Goal: Task Accomplishment & Management: Complete application form

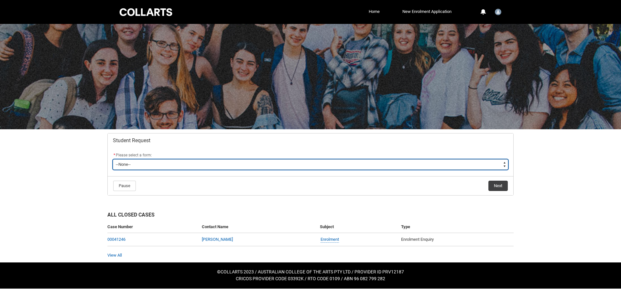
click at [169, 169] on select "--None-- Academic Transcript Application to Appeal Assignment Extension Change …" at bounding box center [310, 164] width 395 height 10
type lightning-select "Deferral_Leave_of_Absence_Choice"
click at [113, 159] on select "--None-- Academic Transcript Application to Appeal Assignment Extension Change …" at bounding box center [310, 164] width 395 height 10
select select "Deferral_Leave_of_Absence_Choice"
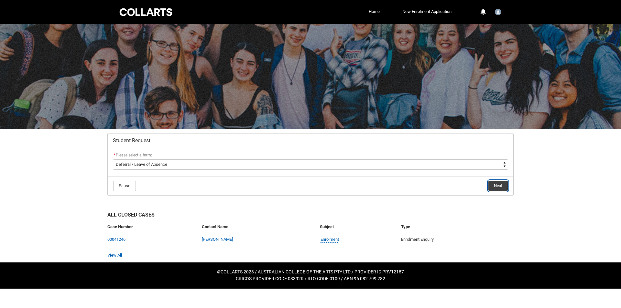
click at [500, 189] on button "Next" at bounding box center [497, 186] width 19 height 10
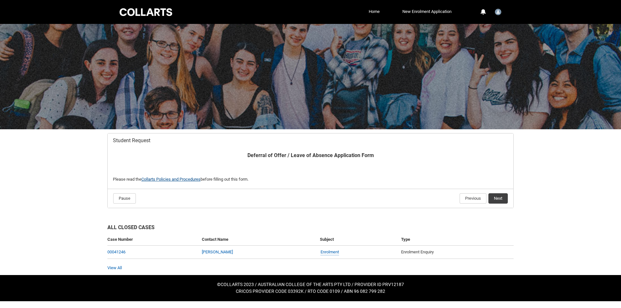
drag, startPoint x: 198, startPoint y: 181, endPoint x: 200, endPoint y: 177, distance: 4.5
click at [493, 200] on button "Next" at bounding box center [497, 198] width 19 height 10
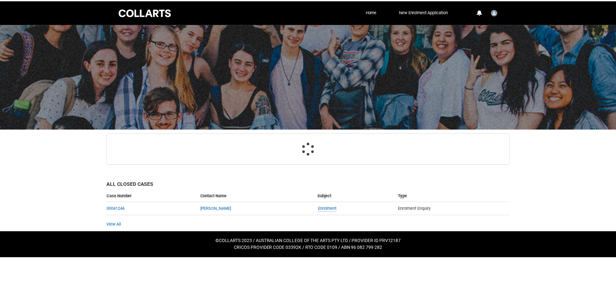
scroll to position [69, 0]
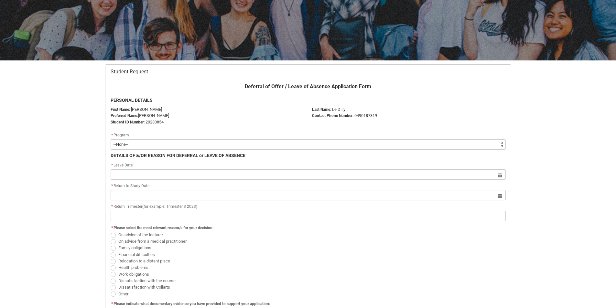
click at [119, 145] on select "--None-- Bachelor of 2D Animation" at bounding box center [308, 144] width 395 height 10
type lightning-select "recordPicklist_ProgramEnrollment.a0jOZ000004sCZnYAM"
click at [111, 139] on select "--None-- Bachelor of 2D Animation" at bounding box center [308, 144] width 395 height 10
select select "recordPicklist_ProgramEnrollment.a0jOZ000004sCZnYAM"
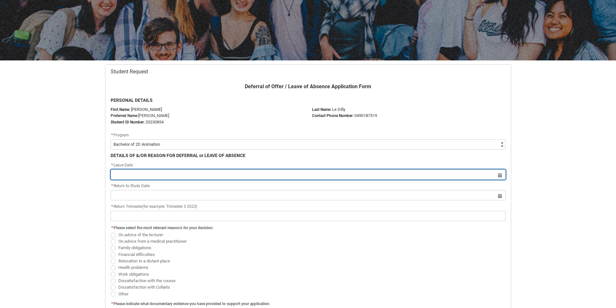
click at [147, 172] on input "Redu_Student_Request flow" at bounding box center [308, 174] width 395 height 10
select select "2025"
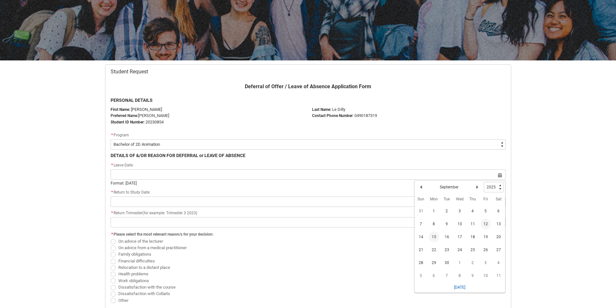
click at [437, 238] on span "15" at bounding box center [434, 237] width 10 height 10
type lightning-datepicker "[DATE]"
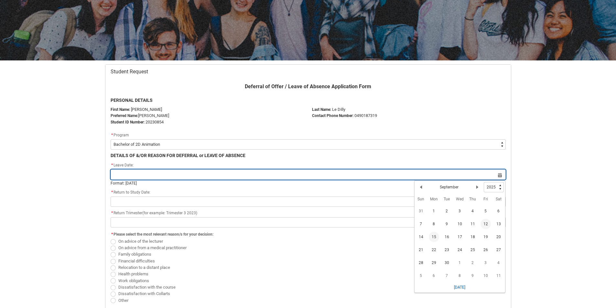
type lightning-input "[DATE]"
type input "[DATE]"
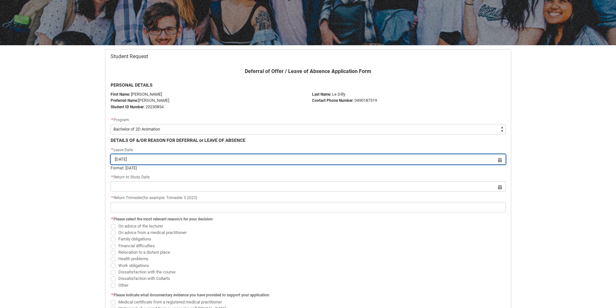
scroll to position [101, 0]
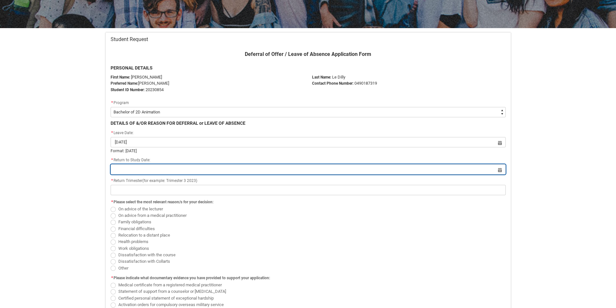
click at [209, 170] on input "Redu_Student_Request flow" at bounding box center [308, 169] width 395 height 10
select select "2025"
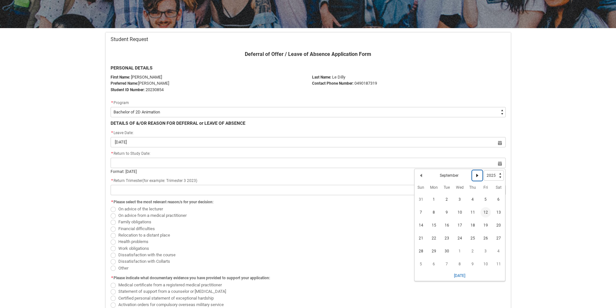
click at [475, 177] on lightning-primitive-icon "Date picker: September" at bounding box center [477, 175] width 5 height 5
click at [475, 177] on lightning-primitive-icon "Date picker: October" at bounding box center [477, 175] width 5 height 5
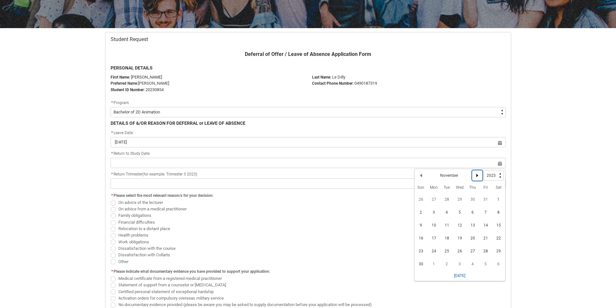
click at [476, 180] on button "Next Month" at bounding box center [477, 175] width 10 height 10
click at [417, 226] on span "14" at bounding box center [421, 225] width 10 height 10
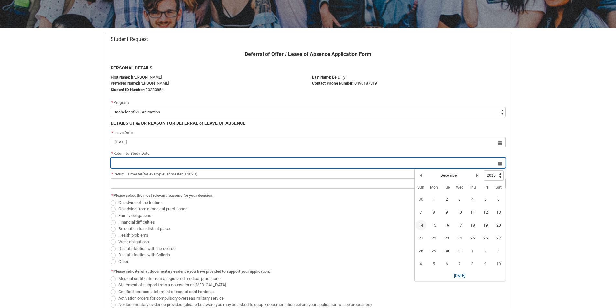
type lightning-datepicker "[DATE]"
type lightning-input "[DATE]"
type input "[DATE]"
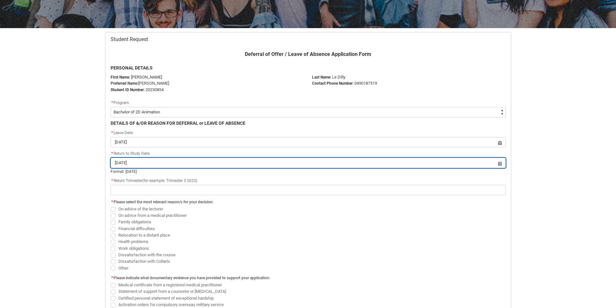
click at [271, 159] on input "[DATE]" at bounding box center [308, 163] width 395 height 10
select select "2025"
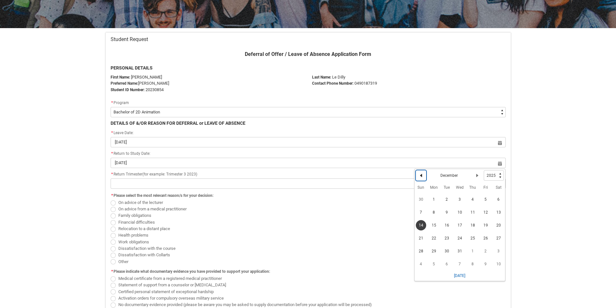
click at [424, 175] on button "Previous Month" at bounding box center [421, 175] width 10 height 10
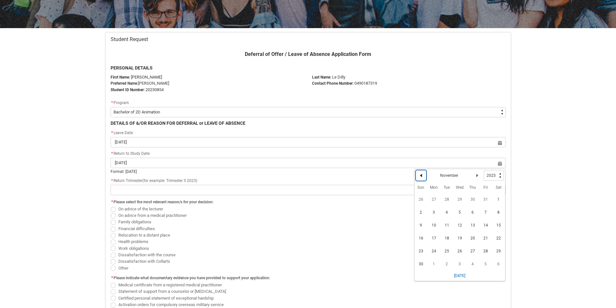
click at [424, 175] on button "Previous Month" at bounding box center [421, 175] width 10 height 10
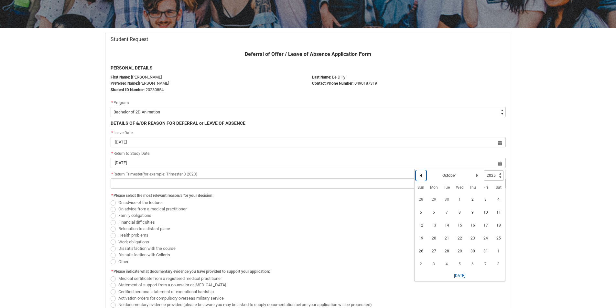
click at [424, 175] on button "Previous Month" at bounding box center [421, 175] width 10 height 10
click at [480, 177] on button "Next Month" at bounding box center [477, 175] width 10 height 10
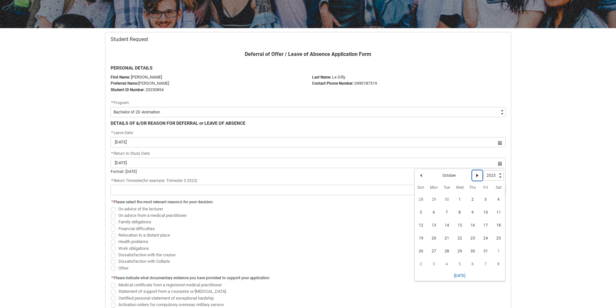
click at [481, 174] on button "Next Month" at bounding box center [477, 175] width 10 height 10
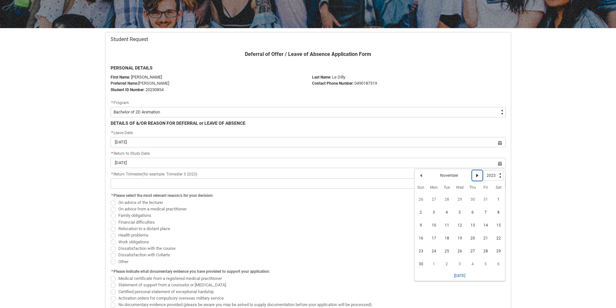
click at [479, 180] on button "Next Month" at bounding box center [477, 175] width 10 height 10
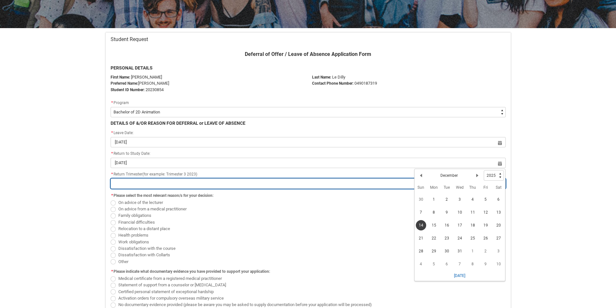
click at [161, 185] on input "Redu_Student_Request flow" at bounding box center [308, 184] width 395 height 10
type lightning-primitive-input-simple "T"
type input "T"
type lightning-primitive-input-simple "Tr"
type input "Tr"
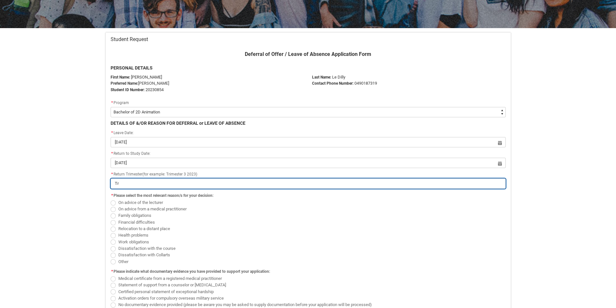
type lightning-primitive-input-simple "Tri"
type input "Tri"
type lightning-primitive-input-simple "Trim"
type input "Trim"
type lightning-primitive-input-simple "Trime"
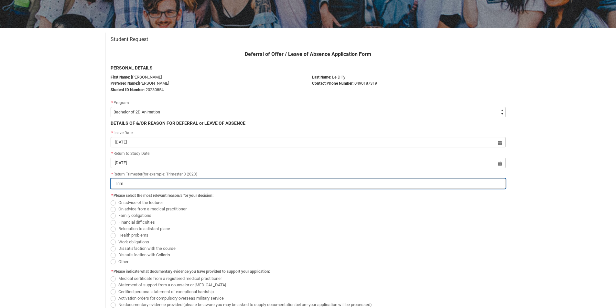
type input "Trime"
type lightning-primitive-input-simple "Trimet"
type input "Trimet"
type lightning-primitive-input-simple "Trime"
type input "Trime"
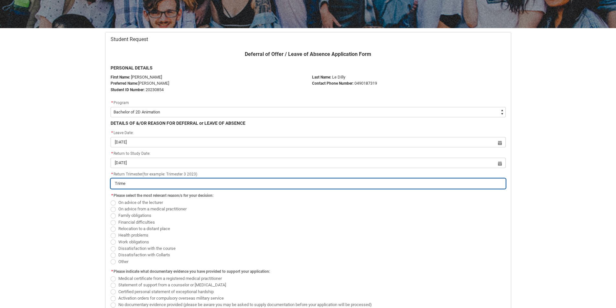
type lightning-primitive-input-simple "Trimes"
type input "Trimes"
type lightning-primitive-input-simple "Trimest"
type input "Trimest"
type lightning-primitive-input-simple "Trimeste"
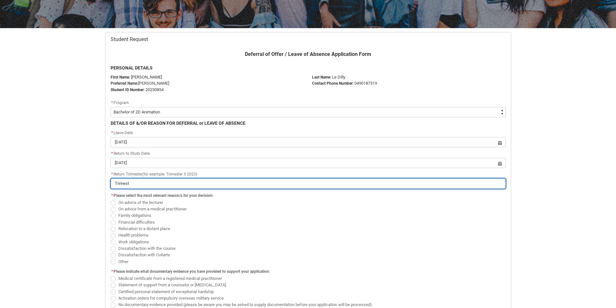
type input "Trimeste"
type lightning-primitive-input-simple "Trimester"
type input "Trimester"
type lightning-primitive-input-simple "Trimester"
type input "Trimester"
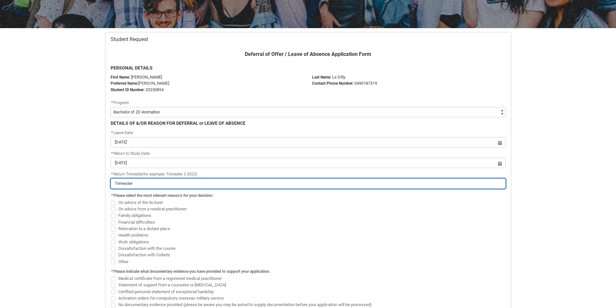
type lightning-primitive-input-simple "Trimester 1"
type input "Trimester 1"
type lightning-primitive-input-simple "Trimester 1"
type input "Trimester 1"
type lightning-primitive-input-simple "Trimester 1 2"
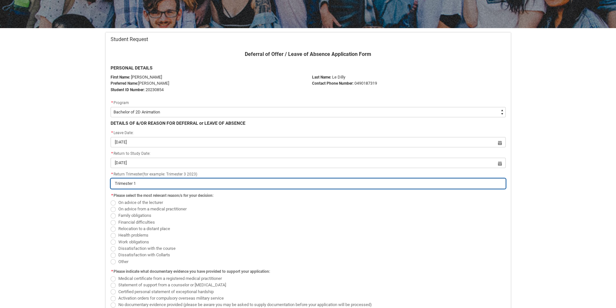
type input "Trimester 1 2"
type lightning-primitive-input-simple "Trimester 1 20"
type input "Trimester 1 20"
type lightning-primitive-input-simple "Trimester 1 202"
type input "Trimester 1 202"
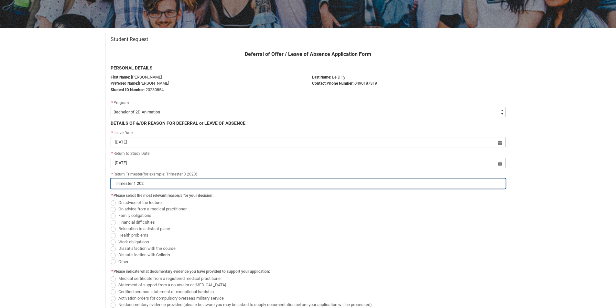
type lightning-primitive-input-simple "Trimester 1 2025"
type input "Trimester 1 2025"
type lightning-primitive-input-simple "Trimester 1 202"
type input "Trimester 1 202"
type lightning-primitive-input-simple "Trimester 1 2026"
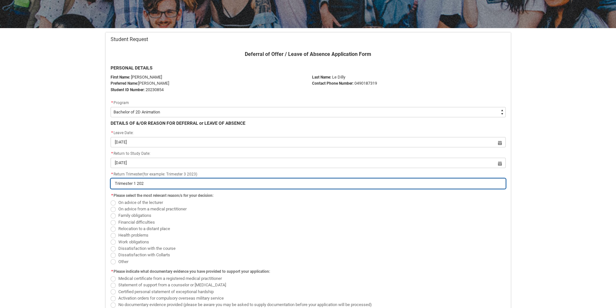
type input "Trimester 1 2026"
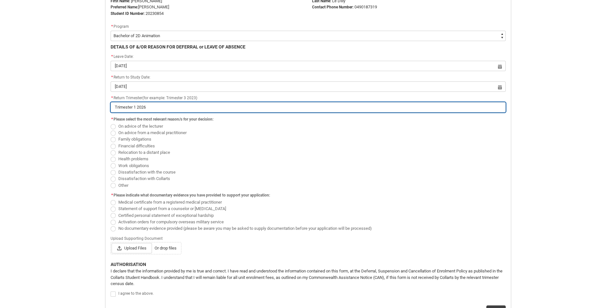
scroll to position [198, 0]
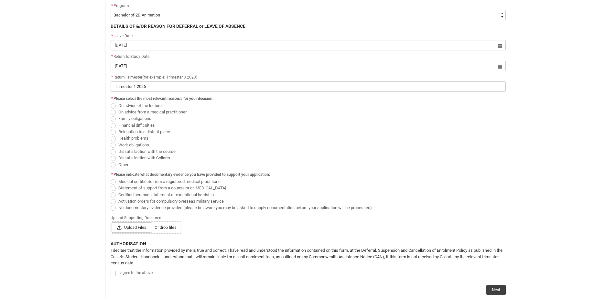
click at [112, 158] on span "Redu_Student_Request flow" at bounding box center [113, 158] width 5 height 5
click at [111, 155] on input "Dissatisfaction with Collarts" at bounding box center [110, 155] width 0 height 0
radio input "true"
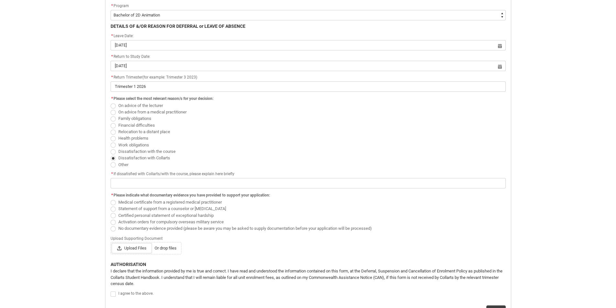
click at [113, 153] on span "Redu_Student_Request flow" at bounding box center [113, 151] width 5 height 5
click at [111, 148] on input "Dissatisfaction with the course" at bounding box center [110, 148] width 0 height 0
radio input "true"
click at [114, 161] on span "Redu_Student_Request flow" at bounding box center [113, 158] width 5 height 5
click at [111, 155] on input "Dissatisfaction with Collarts" at bounding box center [110, 155] width 0 height 0
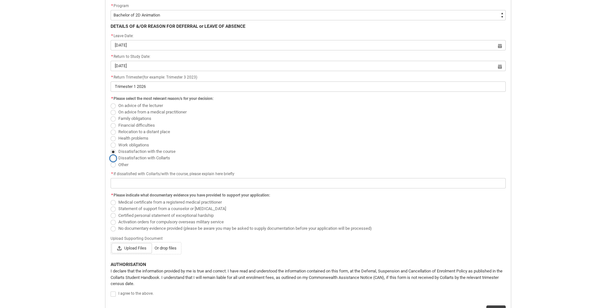
radio input "true"
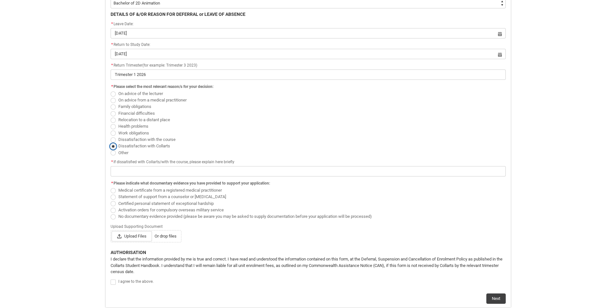
scroll to position [231, 0]
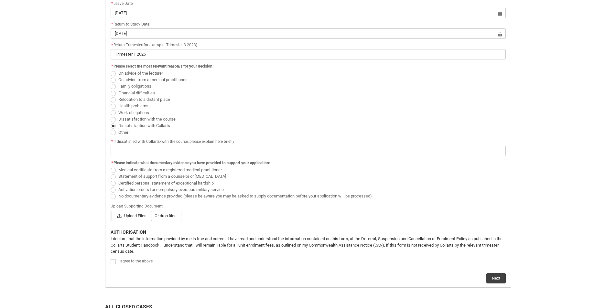
click at [113, 134] on span "Redu_Student_Request flow" at bounding box center [113, 132] width 5 height 5
click at [111, 129] on input "Other" at bounding box center [110, 129] width 0 height 0
radio input "true"
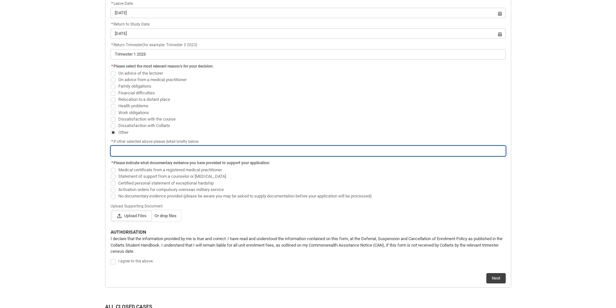
click at [118, 150] on input "Redu_Student_Request flow" at bounding box center [308, 151] width 395 height 10
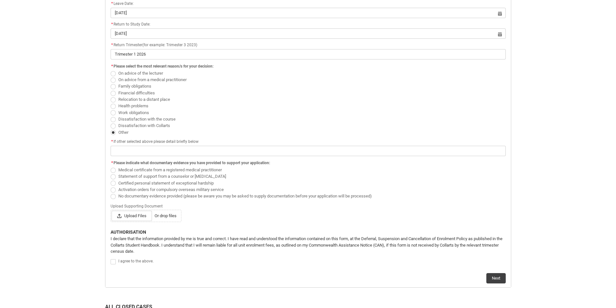
click at [113, 115] on span "Redu_Student_Request flow" at bounding box center [113, 112] width 5 height 5
click at [111, 109] on input "Work obligations" at bounding box center [110, 109] width 0 height 0
radio input "true"
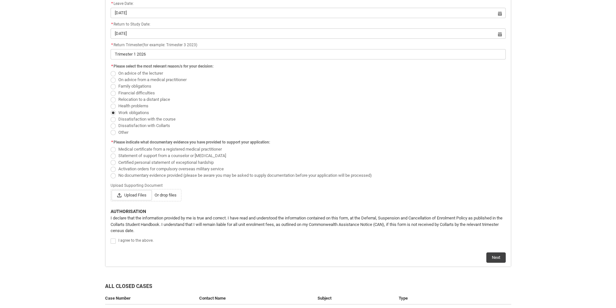
click at [115, 134] on span "Redu_Student_Request flow" at bounding box center [113, 132] width 5 height 5
click at [111, 129] on input "Other" at bounding box center [110, 129] width 0 height 0
radio input "true"
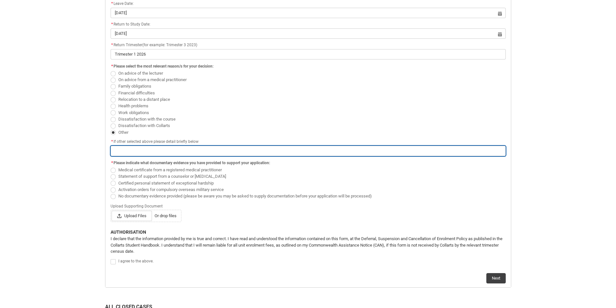
click at [123, 146] on input "Redu_Student_Request flow" at bounding box center [308, 151] width 395 height 10
type lightning-primitive-input-simple "T"
type input "T"
type lightning-primitive-input-simple "Ta"
type input "Ta"
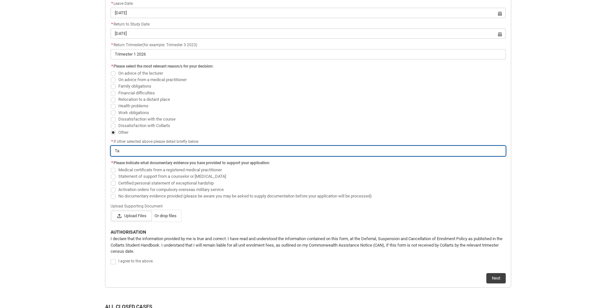
type lightning-primitive-input-simple "Tak"
type input "Tak"
type lightning-primitive-input-simple "Taki"
type input "Taki"
type lightning-primitive-input-simple "Takin"
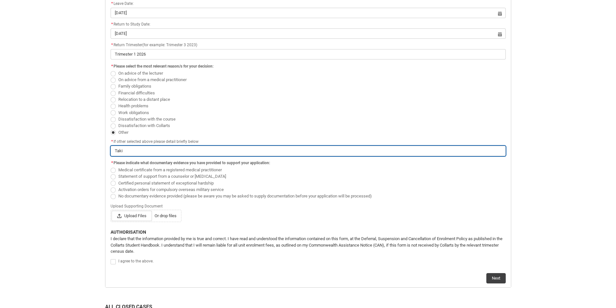
type input "Takin"
type lightning-primitive-input-simple "Takin"
type input "Takin"
type lightning-primitive-input-simple "Takin"
type input "Takin"
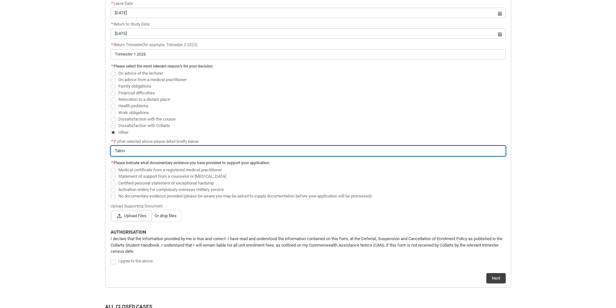
type lightning-primitive-input-simple "Taking"
type input "Taking"
type lightning-primitive-input-simple "Taking"
type input "Taking"
type lightning-primitive-input-simple "Taking t"
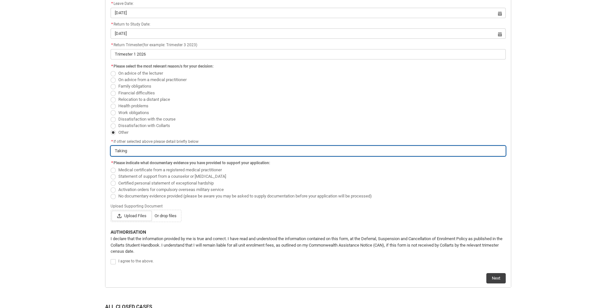
type input "Taking t"
type lightning-primitive-input-simple "Taking th"
type input "Taking th"
type lightning-primitive-input-simple "Taking the"
type input "Taking the"
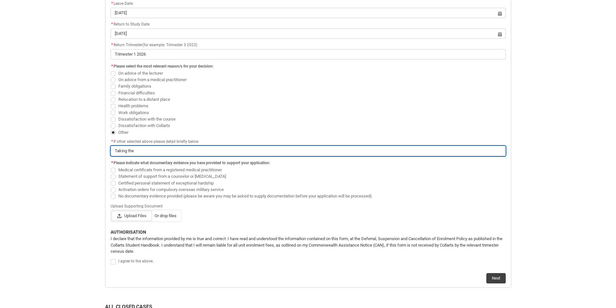
type lightning-primitive-input-simple "Taking the"
type input "Taking the"
type lightning-primitive-input-simple "Taking the t"
type input "Taking the t"
type lightning-primitive-input-simple "Taking the tr"
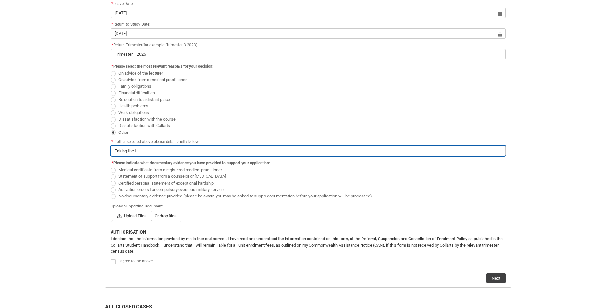
type input "Taking the tr"
type lightning-primitive-input-simple "Taking the tri"
type input "Taking the tri"
type lightning-primitive-input-simple "Taking the trim"
type input "Taking the trim"
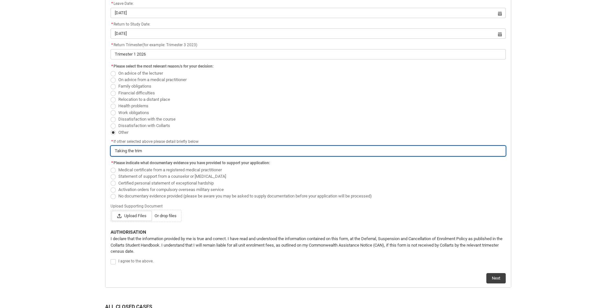
type lightning-primitive-input-simple "Taking the trime"
type input "Taking the trime"
type lightning-primitive-input-simple "Taking the trimes"
type input "Taking the trimes"
type lightning-primitive-input-simple "Taking the trimest"
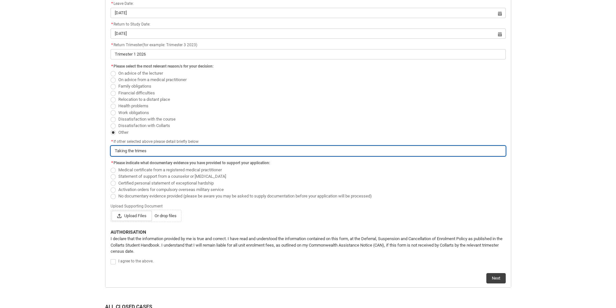
type input "Taking the trimest"
type lightning-primitive-input-simple "Taking the trimeste"
type input "Taking the trimeste"
type lightning-primitive-input-simple "Taking the trimester"
type input "Taking the trimester"
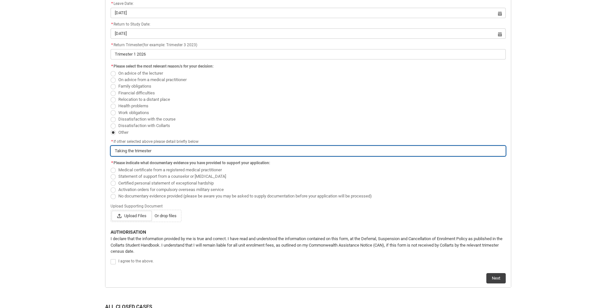
type lightning-primitive-input-simple "Taking the trimester"
type input "Taking the trimester"
type lightning-primitive-input-simple "Taking the trimester o"
type input "Taking the trimester o"
type lightning-primitive-input-simple "Taking the trimester of"
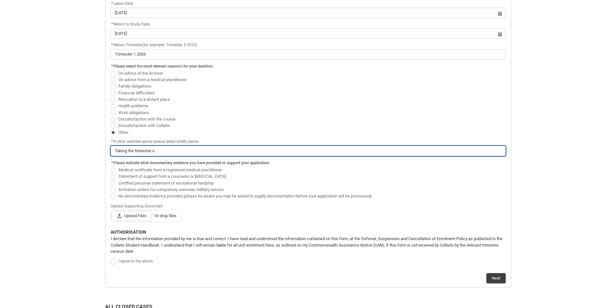
type input "Taking the trimester of"
type lightning-primitive-input-simple "Taking the trimester off"
type input "Taking the trimester off"
type lightning-primitive-input-simple "Taking the trimester off"
type input "Taking the trimester off"
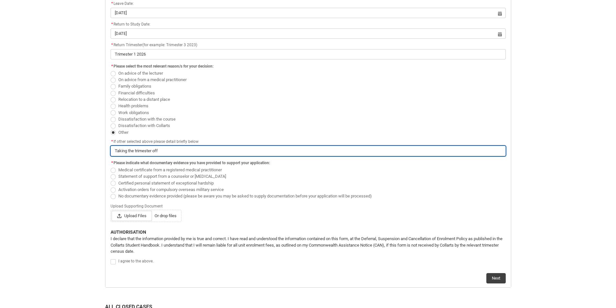
type lightning-primitive-input-simple "Taking the trimester off t"
type input "Taking the trimester off t"
type lightning-primitive-input-simple "Taking the trimester off to"
type input "Taking the trimester off to"
type lightning-primitive-input-simple "Taking the trimester off to"
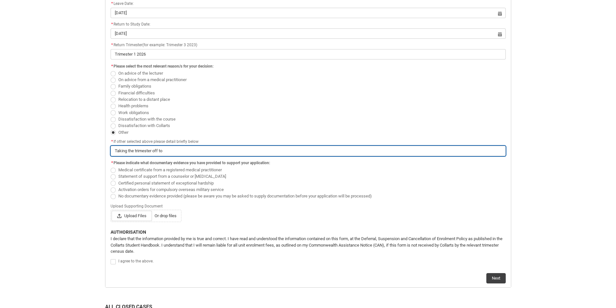
type input "Taking the trimester off to"
type lightning-primitive-input-simple "Taking the trimester off to p"
type input "Taking the trimester off to p"
type lightning-primitive-input-simple "Taking the trimester off to pa"
type input "Taking the trimester off to pa"
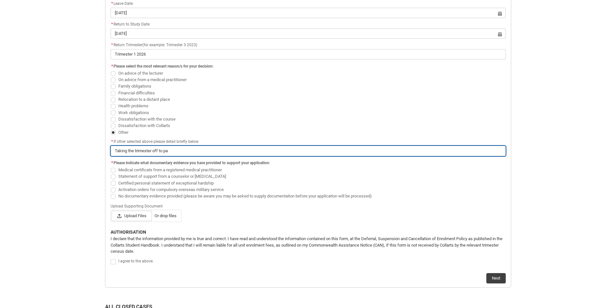
type lightning-primitive-input-simple "Taking the trimester off to par"
type input "Taking the trimester off to par"
type lightning-primitive-input-simple "Taking the trimester off to part"
type input "Taking the trimester off to part"
type lightning-primitive-input-simple "Taking the trimester off to parta"
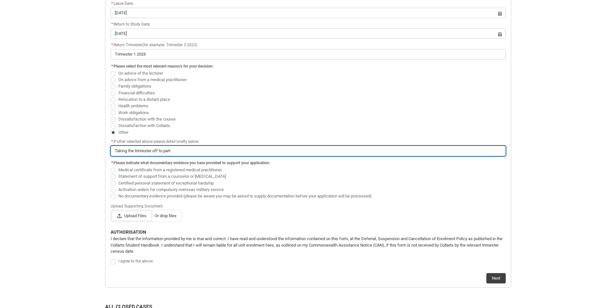
type input "Taking the trimester off to parta"
type lightning-primitive-input-simple "Taking the trimester off to partaa"
type input "Taking the trimester off to partaa"
type lightning-primitive-input-simple "Taking the trimester off to partaak"
type input "Taking the trimester off to partaak"
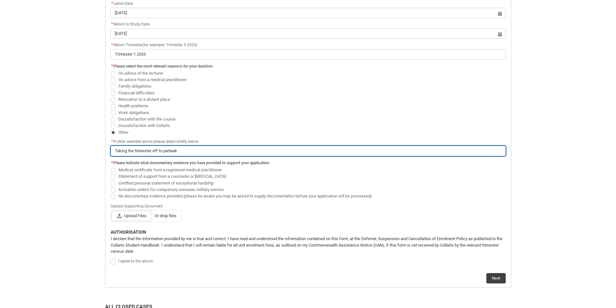
type lightning-primitive-input-simple "Taking the trimester off to partaa"
type input "Taking the trimester off to partaa"
type lightning-primitive-input-simple "Taking the trimester off to parta"
type input "Taking the trimester off to parta"
type lightning-primitive-input-simple "Taking the trimester off to partai"
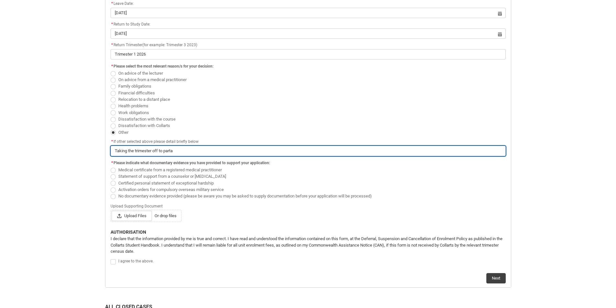
type input "Taking the trimester off to partai"
type lightning-primitive-input-simple "Taking the trimester off to partaie"
type input "Taking the trimester off to partaie"
type lightning-primitive-input-simple "Taking the trimester off to partaie"
type input "Taking the trimester off to partaie"
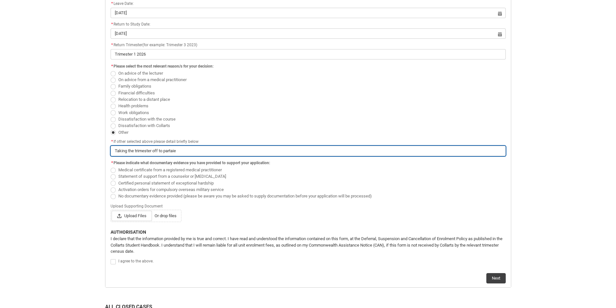
type lightning-primitive-input-simple "Taking the trimester off to partaie"
type input "Taking the trimester off to partaie"
type lightning-primitive-input-simple "Taking the trimester off to partai"
type input "Taking the trimester off to partai"
type lightning-primitive-input-simple "Taking the trimester off to parta"
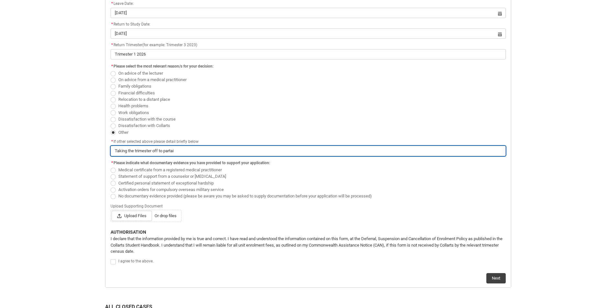
type input "Taking the trimester off to parta"
type lightning-primitive-input-simple "Taking the trimester off to"
type input "Taking the trimester off to"
type lightning-primitive-input-simple "Taking the trimester off to w"
type input "Taking the trimester off to w"
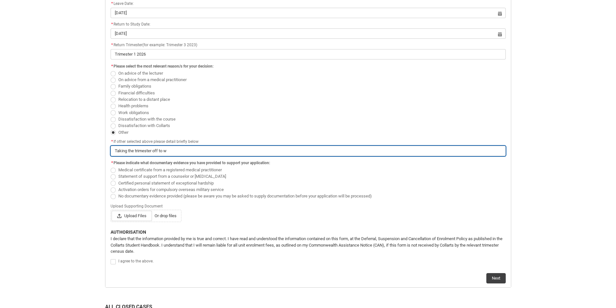
type lightning-primitive-input-simple "Taking the trimester off to wo"
type input "Taking the trimester off to wo"
type lightning-primitive-input-simple "Taking the trimester off to wor"
type input "Taking the trimester off to wor"
type lightning-primitive-input-simple "Taking the trimester off to work"
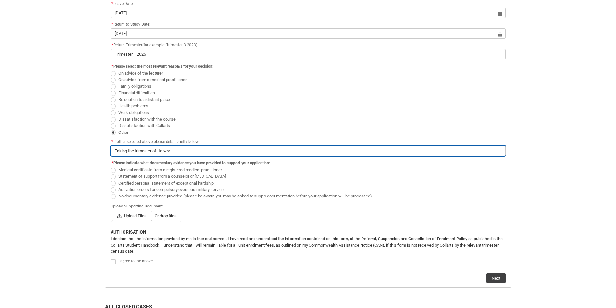
type input "Taking the trimester off to work"
type lightning-primitive-input-simple "Taking the trimester off to work"
type input "Taking the trimester off to work"
type lightning-primitive-input-simple "Taking the trimester off to work o"
type input "Taking the trimester off to work o"
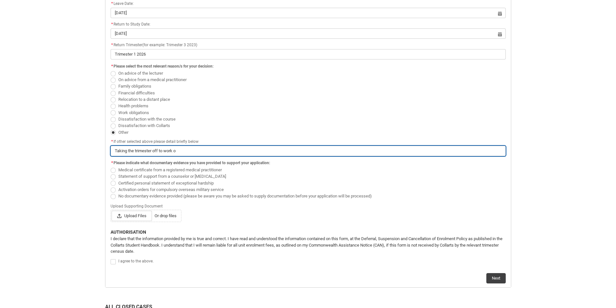
type lightning-primitive-input-simple "Taking the trimester off to work on"
type input "Taking the trimester off to work on"
type lightning-primitive-input-simple "Taking the trimester off to work on"
type input "Taking the trimester off to work on"
type lightning-primitive-input-simple "Taking the trimester off to work on a"
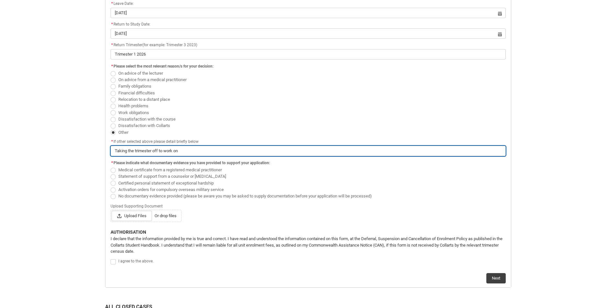
type input "Taking the trimester off to work on a"
type lightning-primitive-input-simple "Taking the trimester off to work on a"
type input "Taking the trimester off to work on a"
type lightning-primitive-input-simple "Taking the trimester off to work on a c"
type input "Taking the trimester off to work on a c"
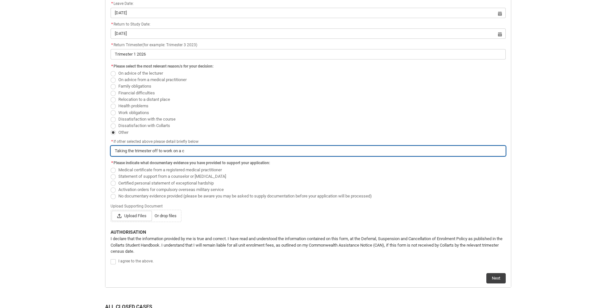
type lightning-primitive-input-simple "Taking the trimester off to work on a cr"
type input "Taking the trimester off to work on a cr"
type lightning-primitive-input-simple "Taking the trimester off to work on a cre"
type input "Taking the trimester off to work on a cre"
type lightning-primitive-input-simple "Taking the trimester off to work on a crea"
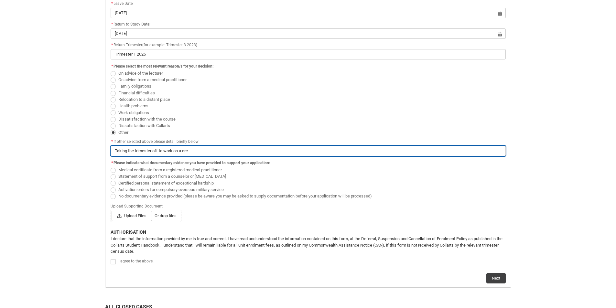
type input "Taking the trimester off to work on a crea"
type lightning-primitive-input-simple "Taking the trimester off to work on a creat"
type input "Taking the trimester off to work on a creat"
type lightning-primitive-input-simple "Taking the trimester off to work on a creati"
type input "Taking the trimester off to work on a creati"
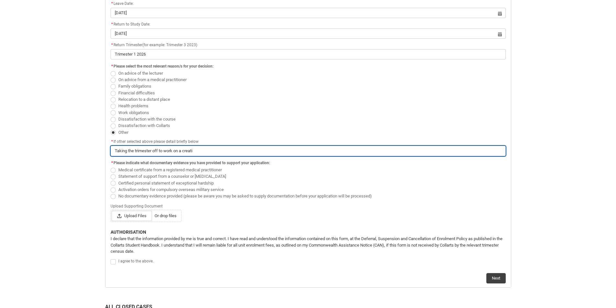
type lightning-primitive-input-simple "Taking the trimester off to work on a creativ"
type input "Taking the trimester off to work on a creativ"
type lightning-primitive-input-simple "Taking the trimester off to work on a creative"
type input "Taking the trimester off to work on a creative"
type lightning-primitive-input-simple "Taking the trimester off to work on a creative"
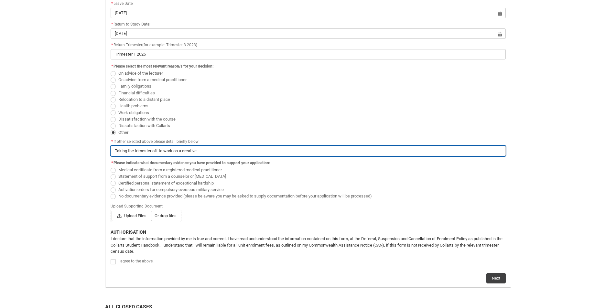
type input "Taking the trimester off to work on a creative"
type lightning-primitive-input-simple "Taking the trimester off to work on a creative v"
type input "Taking the trimester off to work on a creative v"
type lightning-primitive-input-simple "Taking the trimester off to work on a creative vi"
type input "Taking the trimester off to work on a creative vi"
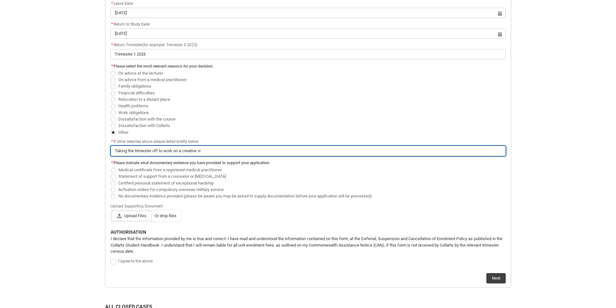
type lightning-primitive-input-simple "Taking the trimester off to work on a creative vid"
type input "Taking the trimester off to work on a creative vid"
type lightning-primitive-input-simple "Taking the trimester off to work on a creative vide"
type input "Taking the trimester off to work on a creative vide"
type lightning-primitive-input-simple "Taking the trimester off to work on a creative video"
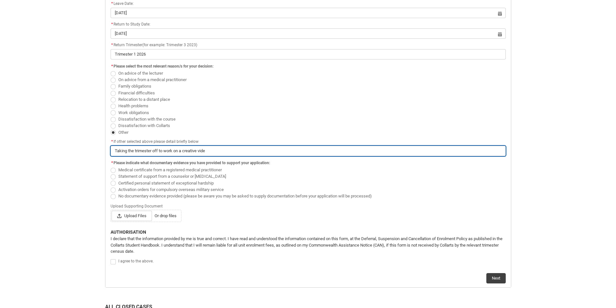
type input "Taking the trimester off to work on a creative video"
type lightning-primitive-input-simple "Taking the trimester off to work on a creative video"
click at [257, 152] on input "Taking the trimester off to work on a creative video game project in a team" at bounding box center [308, 151] width 395 height 10
click at [254, 152] on input "Taking the trimester off to work on a creative video game project in a team" at bounding box center [308, 151] width 395 height 10
click at [236, 151] on input "Taking the trimester off to work on a creative video game project in a team" at bounding box center [308, 151] width 395 height 10
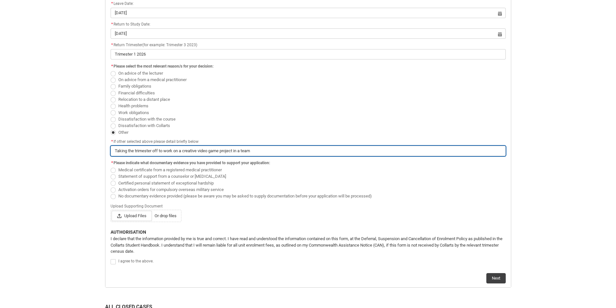
click at [236, 151] on input "Taking the trimester off to work on a creative video game project in a team" at bounding box center [308, 151] width 395 height 10
click at [165, 150] on input "Taking the trimester off to work on a creative video game project with a team a…" at bounding box center [308, 151] width 395 height 10
click at [317, 150] on input "Taking the trimester off to focus work on a creative video game project with a …" at bounding box center [308, 151] width 395 height 10
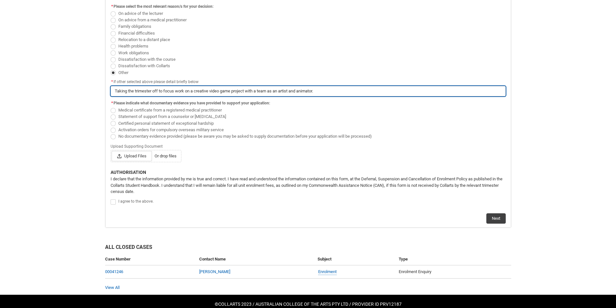
scroll to position [295, 0]
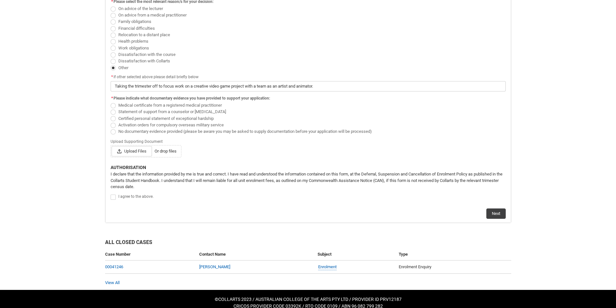
click at [114, 133] on span "Redu_Student_Request flow" at bounding box center [113, 131] width 5 height 5
click at [111, 128] on input "No documentary evidence provided (please be aware you may be asked to supply do…" at bounding box center [110, 128] width 0 height 0
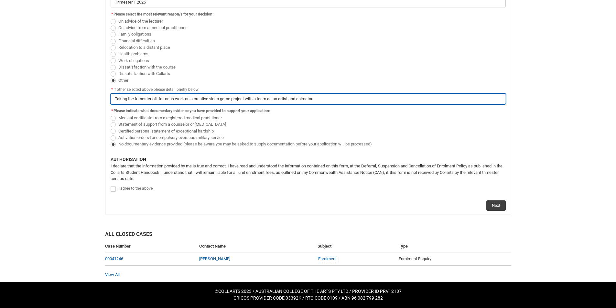
click at [211, 97] on input "Taking the trimester off to focus work on a creative video game project with a …" at bounding box center [308, 99] width 395 height 10
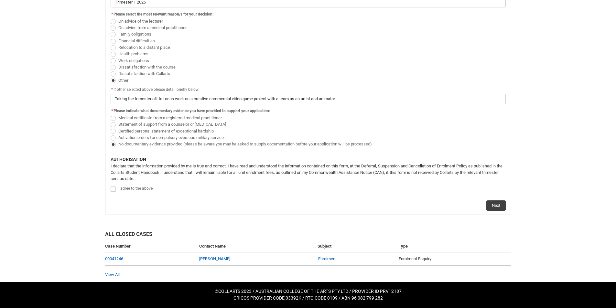
click at [226, 138] on span "Activation orders for compulsory overseas military service" at bounding box center [172, 137] width 108 height 6
click at [111, 134] on input "Activation orders for compulsory overseas military service" at bounding box center [110, 134] width 0 height 0
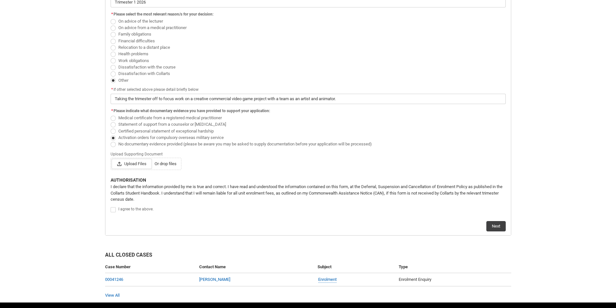
click at [116, 142] on label "No documentary evidence provided (please be aware you may be asked to supply do…" at bounding box center [243, 143] width 264 height 5
click at [111, 141] on input "No documentary evidence provided (please be aware you may be asked to supply do…" at bounding box center [110, 140] width 0 height 0
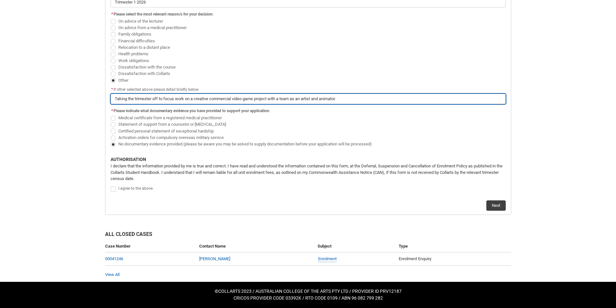
click at [214, 98] on input "Taking the trimester off to focus work on a creative commercial video game proj…" at bounding box center [308, 99] width 395 height 10
click at [202, 99] on input "Taking the trimester off to focus work on a creative commercial video game pass…" at bounding box center [308, 99] width 395 height 10
click at [236, 99] on input "Taking the trimester off to focus work on a creative commercial video game pass…" at bounding box center [308, 99] width 395 height 10
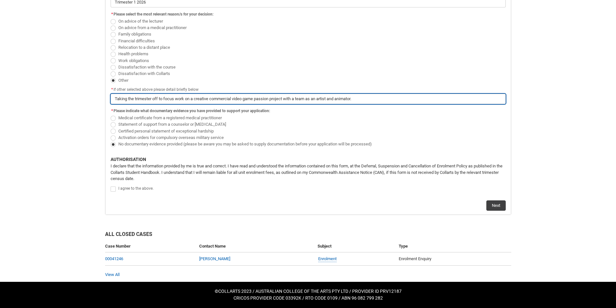
click at [236, 99] on input "Taking the trimester off to focus work on a creative commercial video game pass…" at bounding box center [308, 99] width 395 height 10
click at [232, 99] on input "Taking the trimester off to focus work on a creative commercial video game pass…" at bounding box center [308, 99] width 395 height 10
click at [242, 97] on input "Taking the trimester off to focus work on a creative commercial video game pass…" at bounding box center [308, 99] width 395 height 10
click at [249, 97] on input "Taking the trimester off to focus work on a creative commercial video game pass…" at bounding box center [308, 99] width 395 height 10
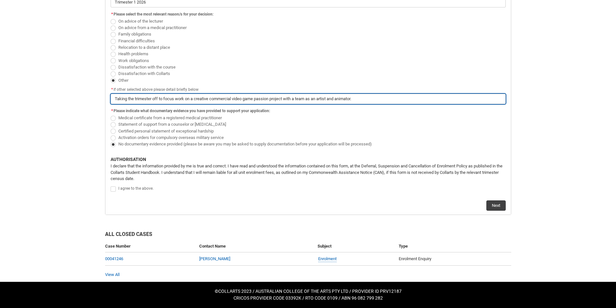
click at [261, 97] on input "Taking the trimester off to focus work on a creative commercial video game pass…" at bounding box center [308, 99] width 395 height 10
click at [217, 98] on input "Taking the trimester off to focus work on a creative commercial video game pass…" at bounding box center [308, 99] width 395 height 10
click at [246, 103] on input "Taking the trimester off to focus work on a creative video game passion project…" at bounding box center [308, 99] width 395 height 10
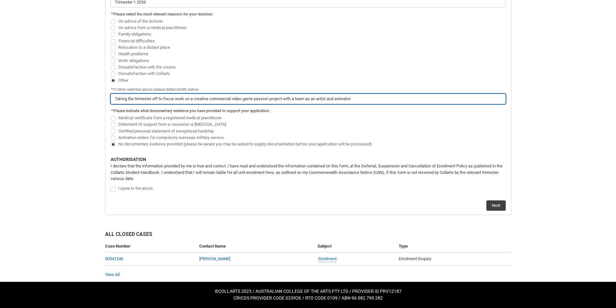
click at [203, 98] on input "Taking the trimester off to focus work on a creative commercial video game pass…" at bounding box center [308, 99] width 395 height 10
click at [367, 98] on input "Taking the trimester off to focus work on a commercial video game passion proje…" at bounding box center [308, 99] width 395 height 10
drag, startPoint x: 283, startPoint y: 98, endPoint x: 348, endPoint y: 103, distance: 65.2
click at [348, 103] on input "Taking the trimester off to focus work on a commercial video game passion proje…" at bounding box center [308, 99] width 395 height 10
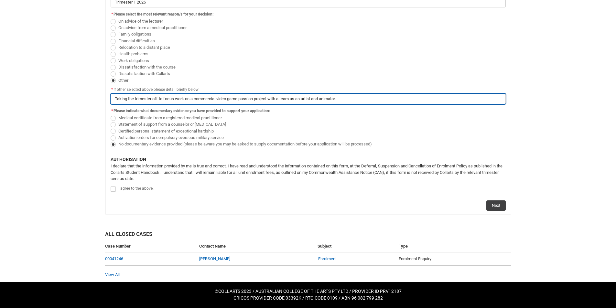
click at [348, 103] on input "Taking the trimester off to focus work on a commercial video game passion proje…" at bounding box center [308, 99] width 395 height 10
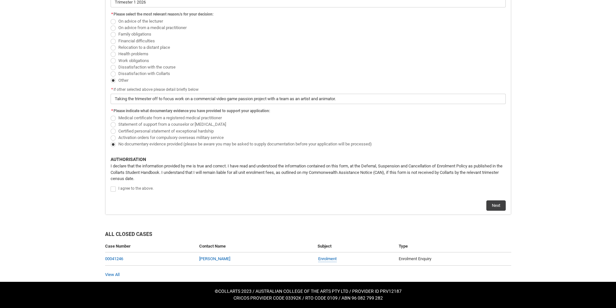
click at [320, 118] on span "Medical certificate from a registered medical practitioner" at bounding box center [308, 118] width 395 height 6
click at [114, 192] on span "Redu_Student_Request flow" at bounding box center [113, 189] width 5 height 5
click at [111, 186] on input "Redu_Student_Request flow" at bounding box center [110, 186] width 0 height 0
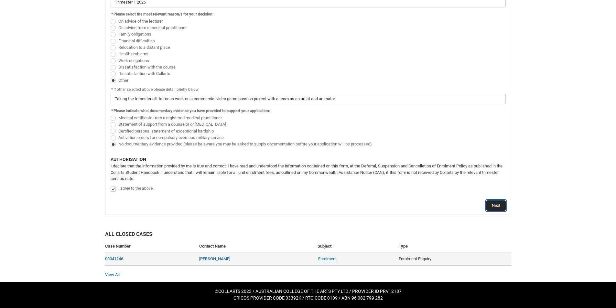
click at [499, 207] on button "Next" at bounding box center [495, 206] width 19 height 10
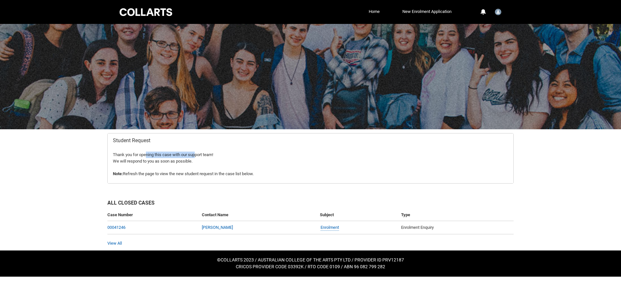
drag, startPoint x: 152, startPoint y: 157, endPoint x: 196, endPoint y: 156, distance: 43.7
click at [196, 156] on p "Thank you for opening this case with our support team!" at bounding box center [310, 155] width 395 height 6
drag, startPoint x: 187, startPoint y: 161, endPoint x: 172, endPoint y: 167, distance: 16.1
click at [185, 162] on p "We will respond to you as soon as possible." at bounding box center [310, 161] width 395 height 6
click at [75, 186] on div "Skip to Main Content Collarts Education Community Home New Enrolment Applicatio…" at bounding box center [310, 138] width 621 height 277
